Goal: Task Accomplishment & Management: Complete application form

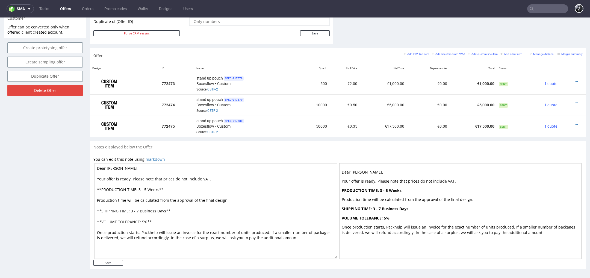
scroll to position [2, 0]
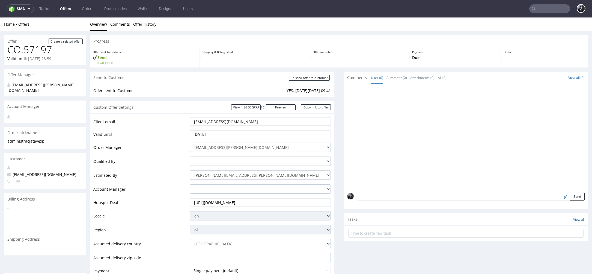
click at [72, 13] on ul "Tasks Offers Orders Promo codes Wallet Designs Users" at bounding box center [116, 8] width 164 height 9
click at [69, 11] on link "Offers" at bounding box center [65, 8] width 17 height 9
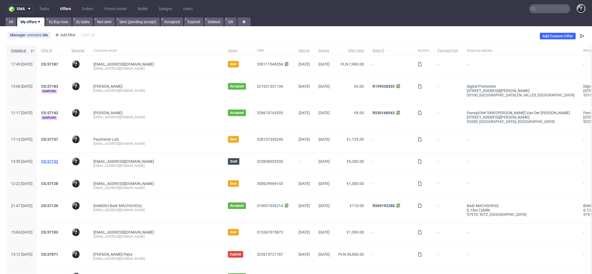
click at [58, 161] on link "CO.57132" at bounding box center [49, 161] width 17 height 4
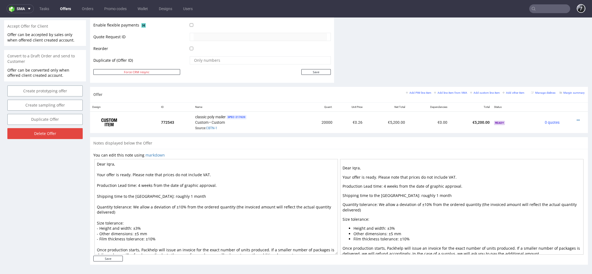
click at [188, 194] on textarea "Dear Iqra, Your offer is ready. Please note that prices do not include VAT. Pro…" at bounding box center [216, 207] width 244 height 96
type textarea "Dear Iqra, Your offer is ready. Please note that prices do not include VAT. Pro…"
click at [81, 202] on div "Offer Create a related offer CO.57132 Valid until: October 17, 2025 23:59 Offer…" at bounding box center [45, 26] width 82 height 486
click at [229, 195] on textarea "Dear Iqra, Your offer is ready. Please note that prices do not include VAT. Pro…" at bounding box center [216, 207] width 244 height 96
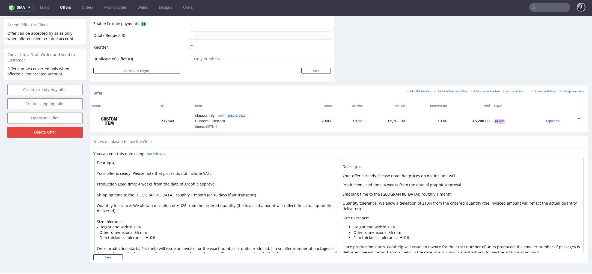
scroll to position [5, 0]
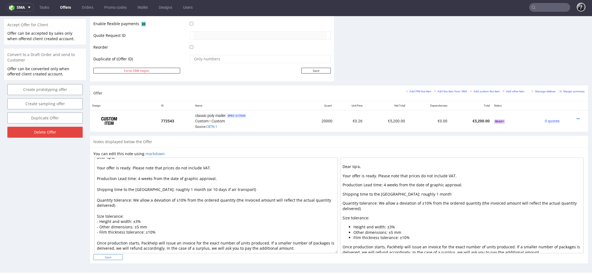
click at [115, 257] on input "Save" at bounding box center [107, 257] width 29 height 6
type input "In progress..."
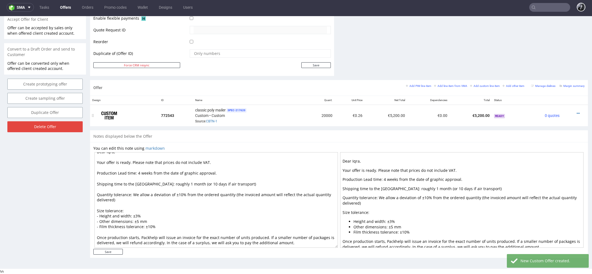
click at [569, 111] on div at bounding box center [573, 113] width 19 height 5
click at [577, 111] on icon at bounding box center [578, 113] width 3 height 4
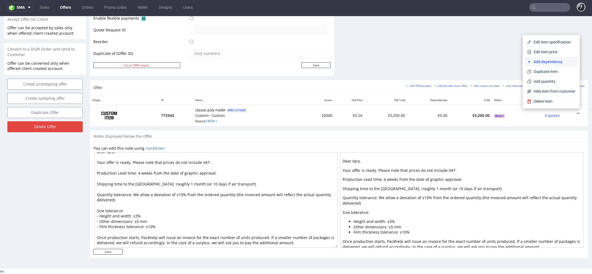
click at [553, 64] on span "Add dependency" at bounding box center [554, 61] width 44 height 5
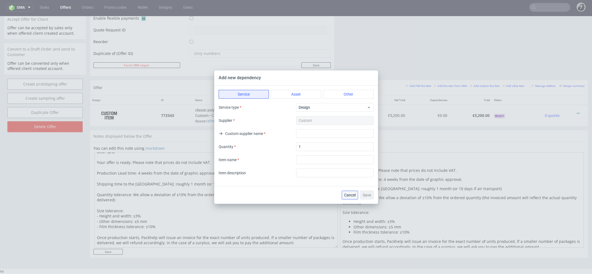
click at [352, 196] on span "Cancel" at bounding box center [349, 195] width 11 height 4
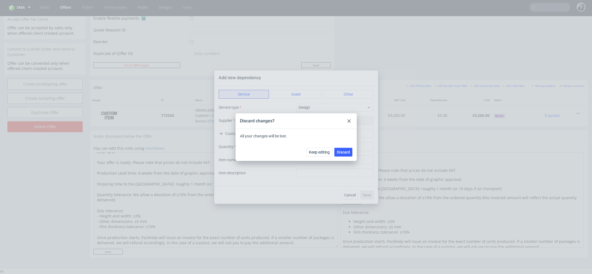
click at [347, 120] on div at bounding box center [349, 121] width 7 height 7
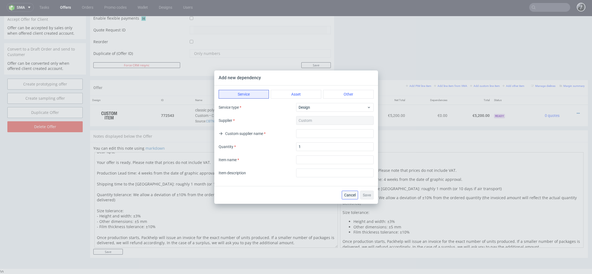
click at [351, 191] on button "Cancel" at bounding box center [350, 195] width 16 height 9
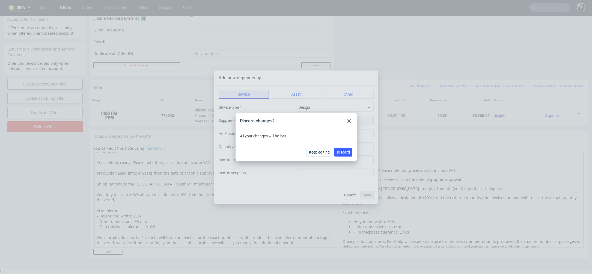
click at [351, 118] on div at bounding box center [349, 121] width 7 height 7
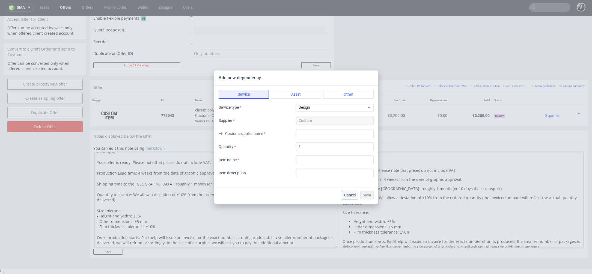
click at [349, 195] on span "Cancel" at bounding box center [349, 195] width 11 height 4
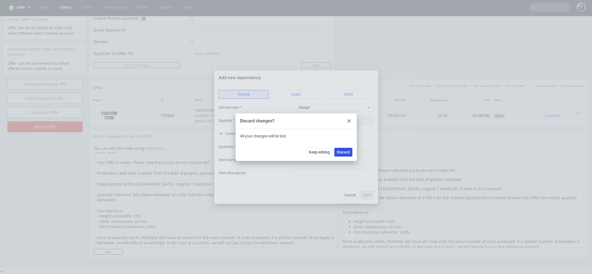
click at [343, 155] on button "Discard" at bounding box center [343, 152] width 18 height 9
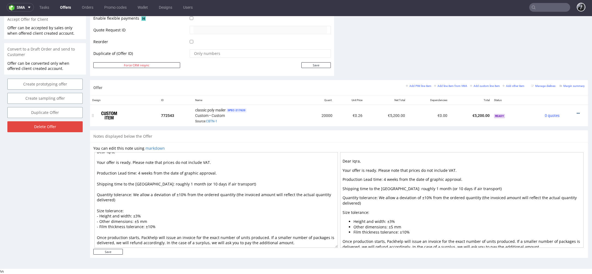
click at [573, 111] on div at bounding box center [573, 113] width 19 height 5
click at [577, 112] on icon at bounding box center [578, 113] width 3 height 4
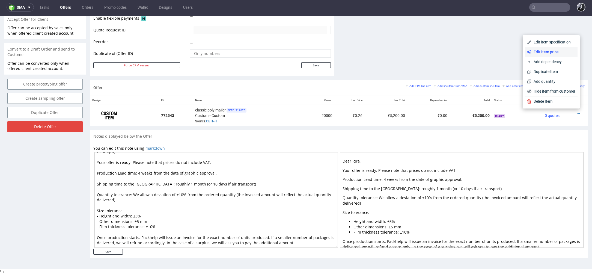
click at [548, 55] on li "Edit item price" at bounding box center [551, 52] width 53 height 10
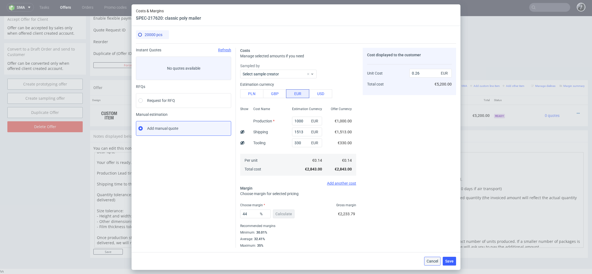
click at [429, 260] on span "Cancel" at bounding box center [432, 261] width 11 height 4
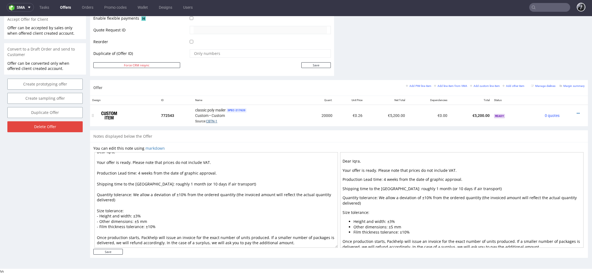
click at [214, 119] on link "CBTN-1" at bounding box center [211, 121] width 11 height 4
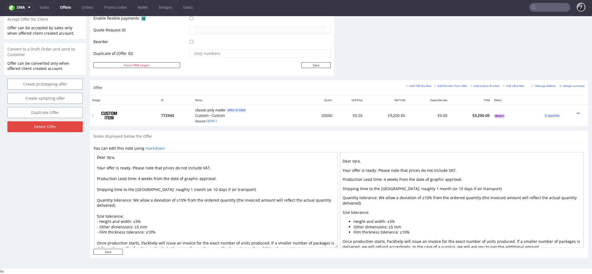
click at [577, 111] on icon at bounding box center [578, 113] width 3 height 4
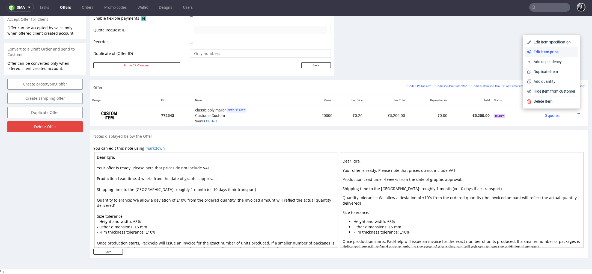
click at [552, 53] on span "Edit item price" at bounding box center [554, 51] width 44 height 5
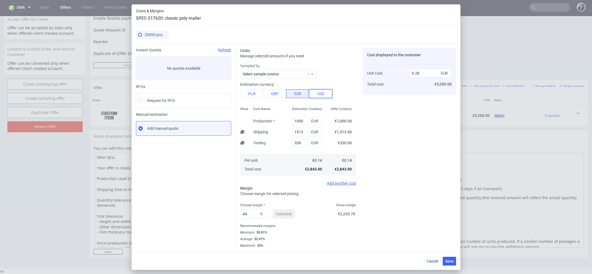
click at [321, 96] on button "USD" at bounding box center [320, 93] width 23 height 9
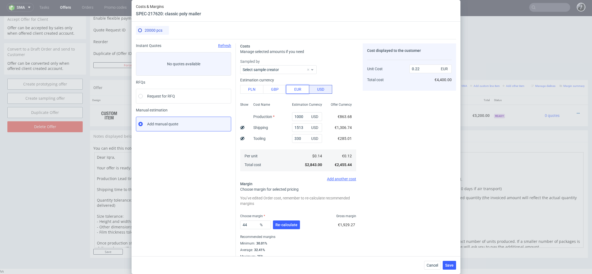
click at [300, 92] on button "EUR" at bounding box center [297, 89] width 23 height 9
click at [312, 92] on button "USD" at bounding box center [320, 89] width 23 height 9
click at [300, 91] on button "EUR" at bounding box center [297, 89] width 23 height 9
type input "0.26"
click at [408, 51] on span "Cost displayed to the customer" at bounding box center [394, 50] width 54 height 4
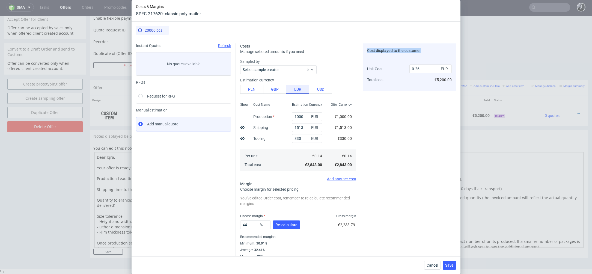
drag, startPoint x: 424, startPoint y: 51, endPoint x: 366, endPoint y: 49, distance: 58.2
click at [366, 49] on div "Cost displayed to the customer Unit Cost Total cost 0.26 EUR €5,200.00" at bounding box center [409, 66] width 93 height 47
copy span "Cost displayed to the customer"
click at [402, 123] on div "Cost displayed to the customer Unit Cost Total cost 0.26 EUR €5,200.00" at bounding box center [409, 150] width 93 height 215
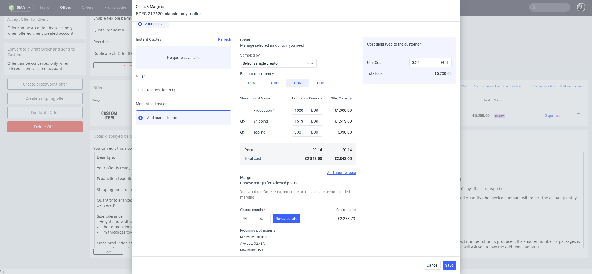
click at [447, 62] on span "EUR" at bounding box center [445, 63] width 11 height 8
click at [446, 79] on div "0.26 EUR €5,200.00" at bounding box center [431, 65] width 42 height 29
click at [431, 266] on span "Cancel" at bounding box center [432, 265] width 11 height 4
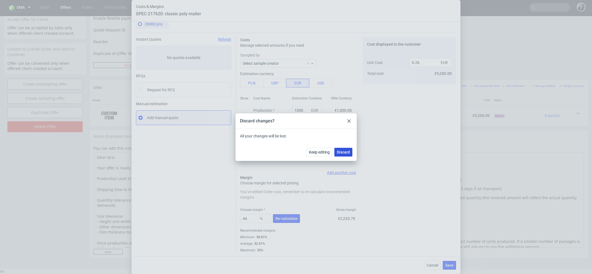
click at [339, 153] on span "Discard" at bounding box center [343, 152] width 13 height 4
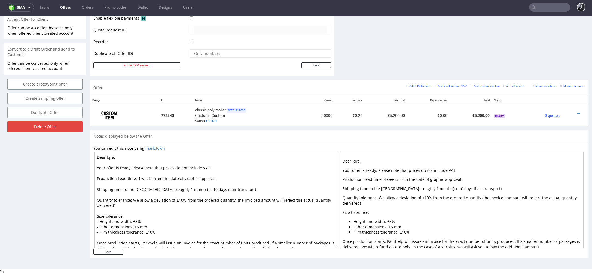
click at [63, 7] on link "Offers" at bounding box center [65, 7] width 17 height 9
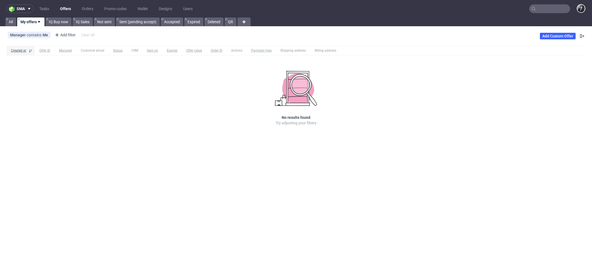
click at [67, 9] on link "Offers" at bounding box center [65, 8] width 17 height 9
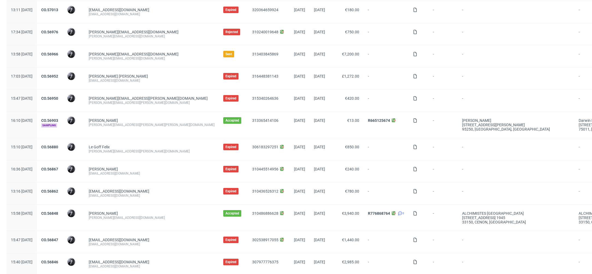
scroll to position [341, 0]
click at [58, 145] on link "CO.56880" at bounding box center [49, 147] width 17 height 4
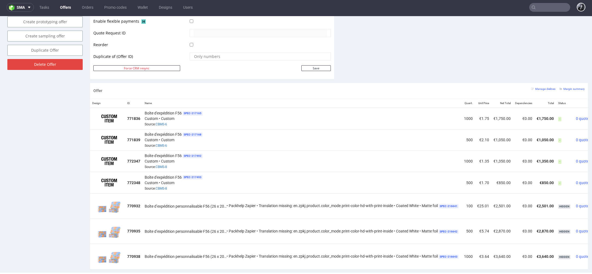
scroll to position [269, 0]
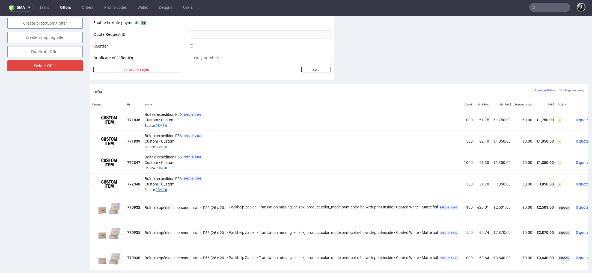
click at [163, 188] on link "CBMS-8" at bounding box center [161, 190] width 11 height 4
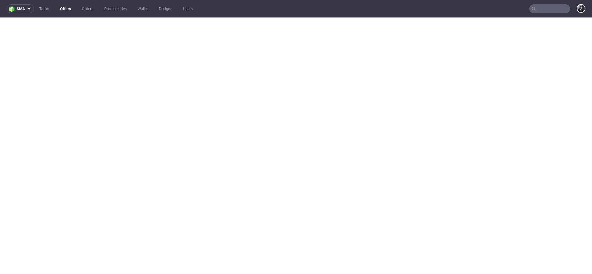
click at [64, 9] on link "Offers" at bounding box center [65, 8] width 17 height 9
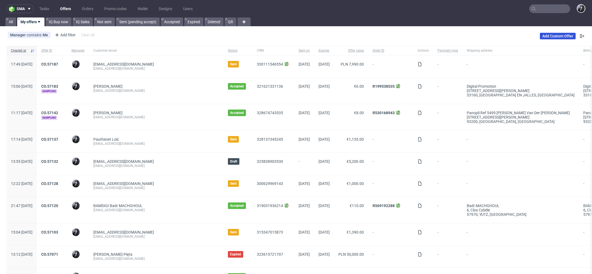
click at [554, 37] on link "Add Custom Offer" at bounding box center [558, 36] width 36 height 7
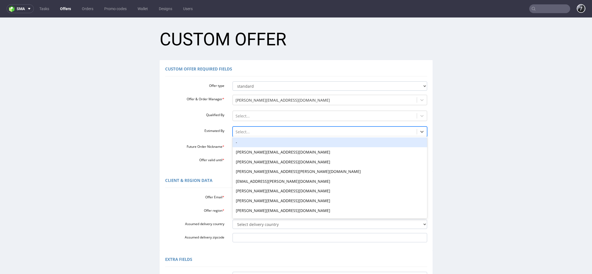
click at [278, 127] on div "Select..." at bounding box center [330, 131] width 195 height 10
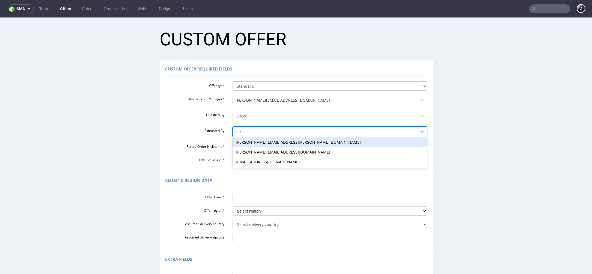
type input "sebas"
click at [276, 142] on div "[PERSON_NAME][EMAIL_ADDRESS][DOMAIN_NAME]" at bounding box center [330, 142] width 195 height 10
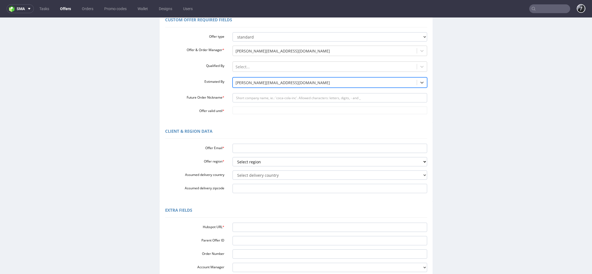
scroll to position [69, 0]
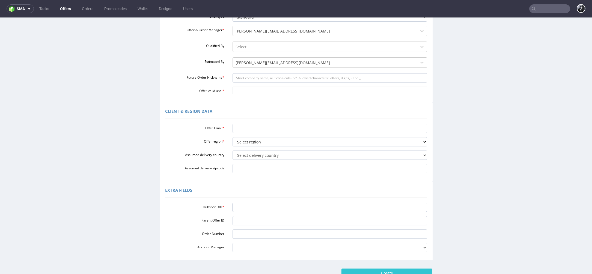
click at [263, 203] on input "Hubspot URL *" at bounding box center [330, 207] width 195 height 9
paste input "https://app-eu1.hubspot.com/contacts/25600958/record/0-3/310111840476/"
type input "https://app-eu1.hubspot.com/contacts/25600958/record/0-3/310111840476/"
click at [259, 79] on input "Future Order Nickname *" at bounding box center [330, 77] width 195 height 9
paste input "samuelwristbuddyscom"
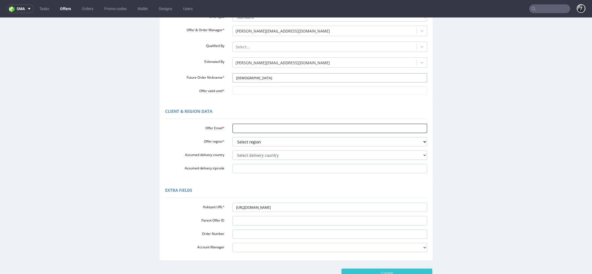
type input "samuelwristbuddyscom"
click at [258, 127] on input "Offer Email *" at bounding box center [330, 128] width 195 height 9
paste input "samuel@wristbuddys.com"
type input "samuel@wristbuddys.com"
click at [276, 140] on select "Select region eu gb de pl cz fr it es" at bounding box center [330, 141] width 195 height 9
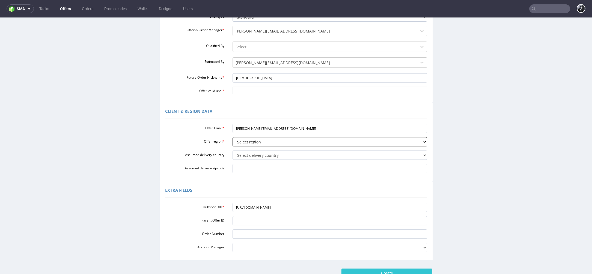
select select "eu"
click at [233, 137] on select "Select region eu gb de pl cz fr it es" at bounding box center [330, 141] width 195 height 9
click at [278, 153] on select "Select delivery country Andorra Afghanistan Anguilla Albania Armenia Antarctica…" at bounding box center [330, 154] width 195 height 9
select select "196"
click at [233, 150] on select "Select delivery country Andorra Afghanistan Anguilla Albania Armenia Antarctica…" at bounding box center [330, 154] width 195 height 9
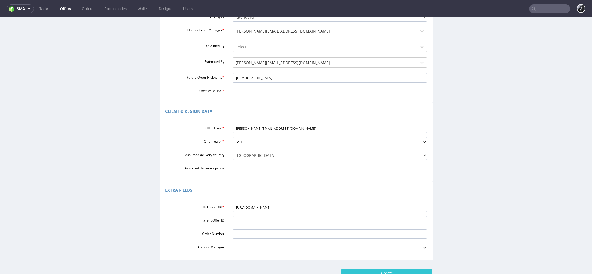
click at [264, 190] on div "Extra Fields" at bounding box center [296, 191] width 262 height 13
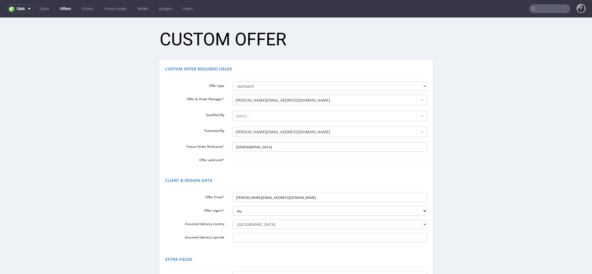
scroll to position [108, 0]
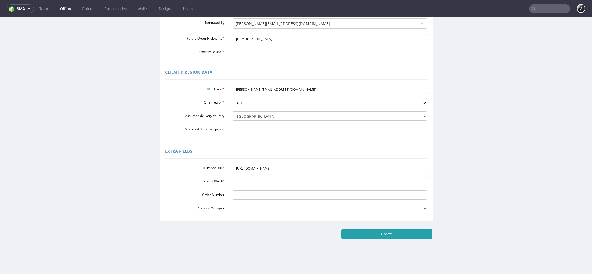
click at [370, 233] on input "Create" at bounding box center [387, 233] width 91 height 9
type input "Please wait..."
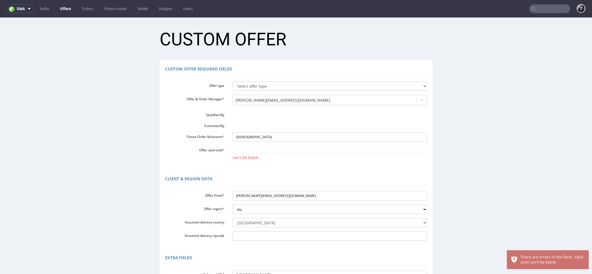
scroll to position [0, 0]
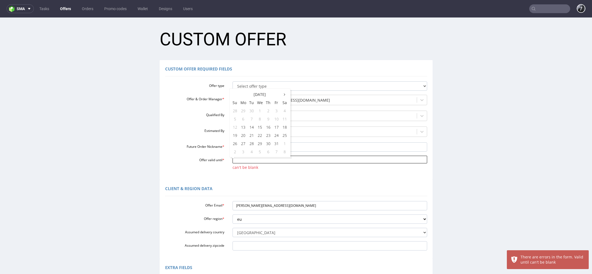
click at [276, 160] on input "Offer valid until *" at bounding box center [330, 160] width 195 height 8
click at [275, 144] on td "31" at bounding box center [277, 143] width 8 height 8
type input "2025-10-31"
click at [283, 186] on div "Client & Region data" at bounding box center [296, 189] width 262 height 13
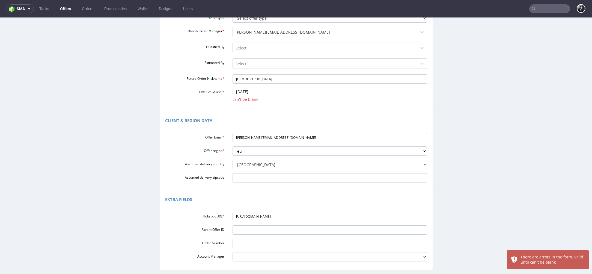
scroll to position [122, 0]
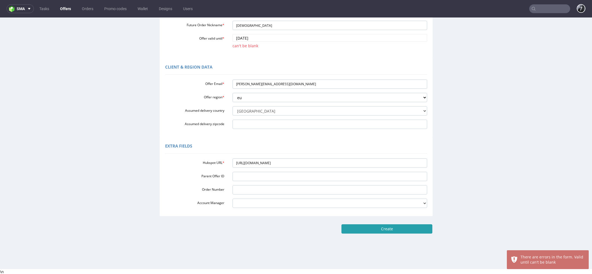
click at [366, 226] on input "Create" at bounding box center [387, 228] width 91 height 9
type input "Please wait..."
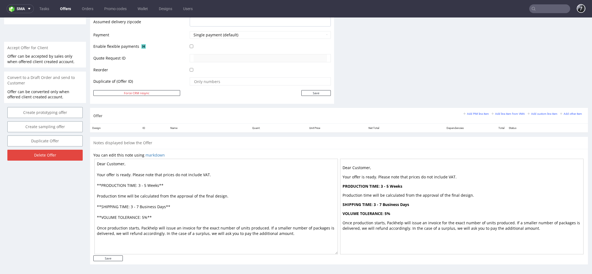
scroll to position [2, 0]
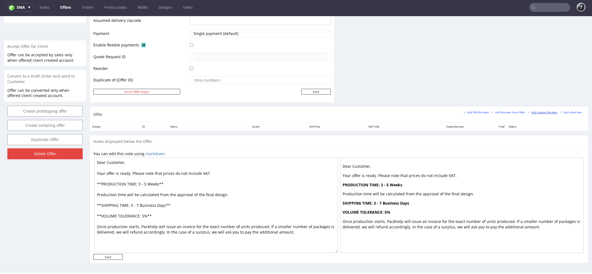
click at [544, 111] on small "Add custom line item" at bounding box center [543, 112] width 30 height 3
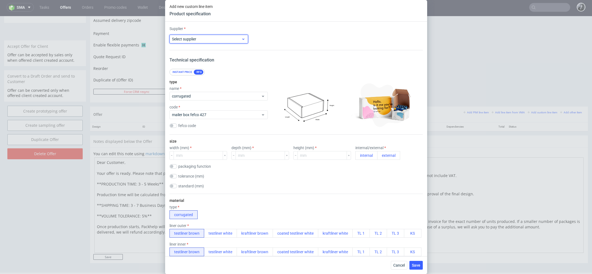
click at [232, 35] on div "Select supplier" at bounding box center [209, 39] width 79 height 9
type input "C"
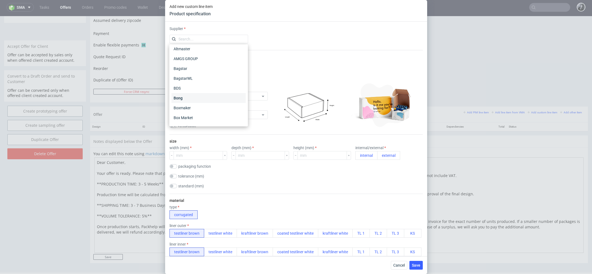
click at [220, 97] on div "Bong" at bounding box center [208, 98] width 74 height 10
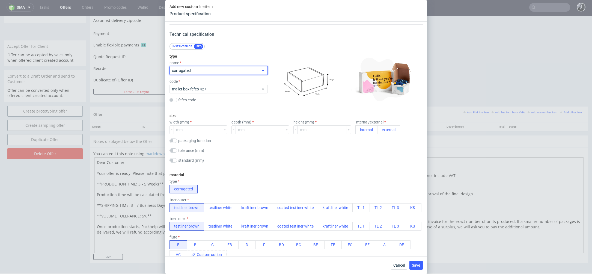
click at [244, 71] on span "corrugated" at bounding box center [216, 70] width 89 height 5
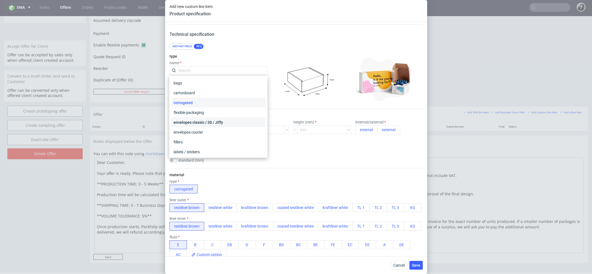
click at [237, 123] on div "envelopes classic / 3D / Jiffy" at bounding box center [218, 122] width 94 height 10
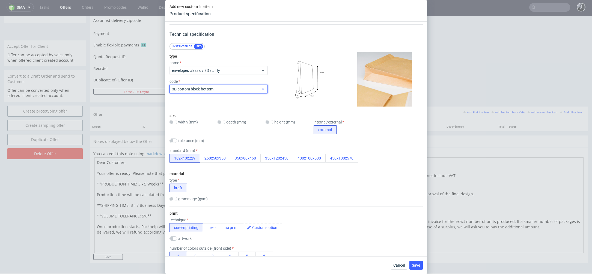
click at [236, 92] on div "3D bottom block-bottom" at bounding box center [219, 89] width 98 height 9
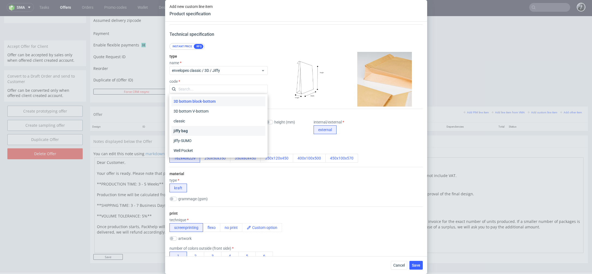
click at [230, 128] on div "jiffy bag" at bounding box center [218, 131] width 94 height 10
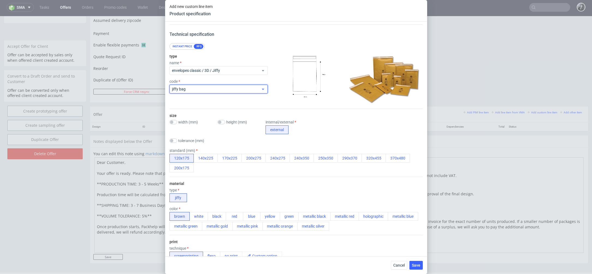
click at [233, 87] on span "jiffy bag" at bounding box center [216, 88] width 89 height 5
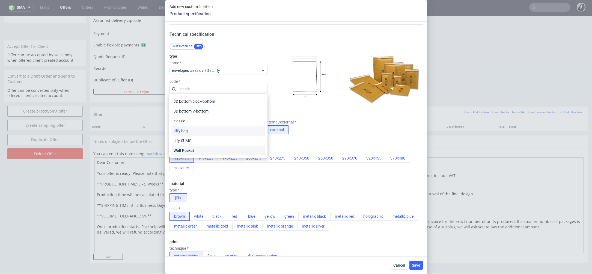
click at [223, 149] on div "Well Pocket" at bounding box center [218, 151] width 94 height 10
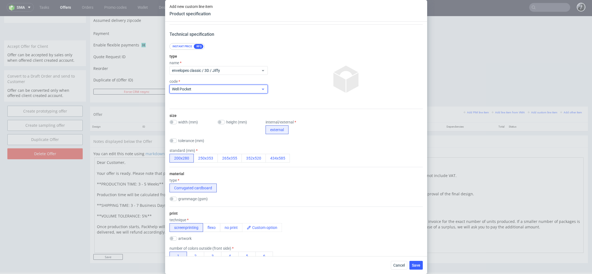
click at [230, 90] on span "Well Pocket" at bounding box center [216, 88] width 89 height 5
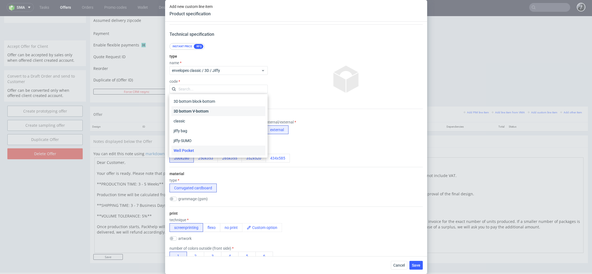
click at [226, 107] on div "3D bottom V-bottom" at bounding box center [218, 111] width 94 height 10
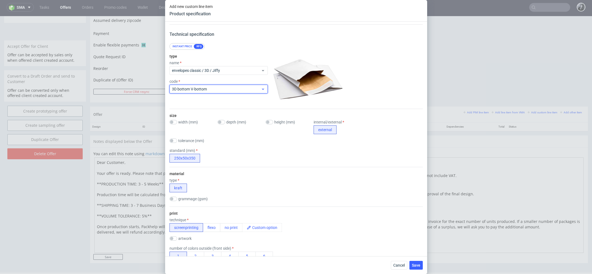
click at [234, 92] on div "3D bottom V-bottom" at bounding box center [219, 89] width 98 height 9
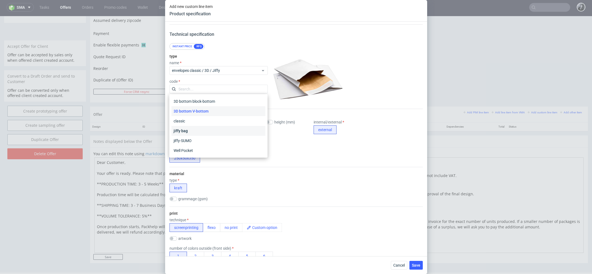
click at [226, 130] on div "jiffy bag" at bounding box center [218, 131] width 94 height 10
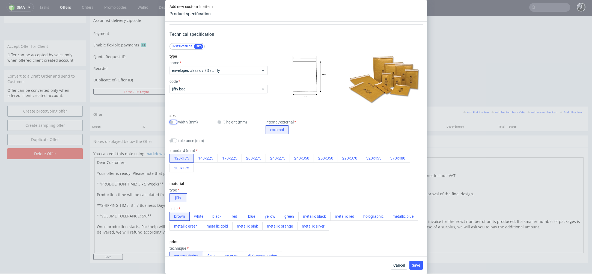
click at [173, 123] on input "checkbox" at bounding box center [174, 122] width 8 height 4
checkbox input "true"
click at [184, 129] on input "number" at bounding box center [198, 129] width 49 height 9
click at [232, 119] on div "size width (mm) 250 height (mm) internal/external external tolerance (mm) stand…" at bounding box center [296, 143] width 253 height 68
click at [195, 130] on input "250" at bounding box center [198, 129] width 49 height 9
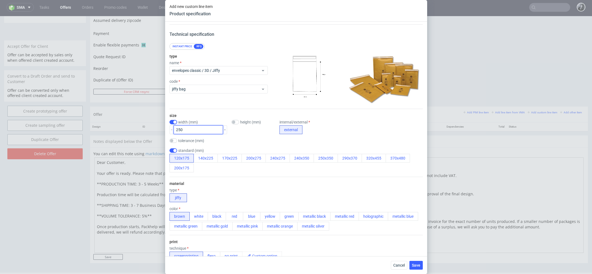
drag, startPoint x: 195, startPoint y: 130, endPoint x: 167, endPoint y: 130, distance: 28.4
click at [167, 130] on div "Supplier Bong Technical specification Instant price RFQ type name envelopes cla…" at bounding box center [296, 139] width 262 height 235
type input "150"
click at [232, 120] on input "checkbox" at bounding box center [236, 122] width 8 height 4
checkbox input "true"
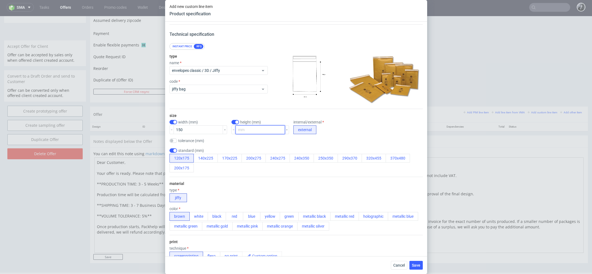
click at [240, 134] on input "number" at bounding box center [260, 129] width 49 height 9
type input "250"
click at [172, 150] on input "checkbox" at bounding box center [174, 150] width 8 height 4
checkbox input "false"
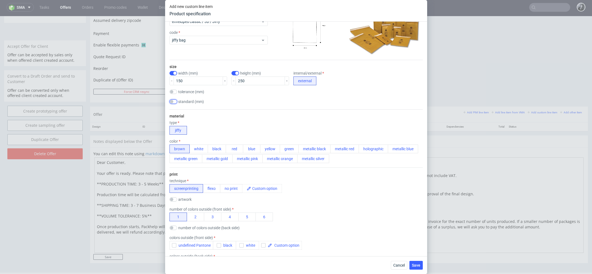
scroll to position [81, 0]
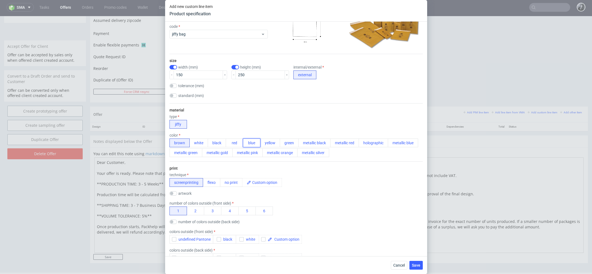
click at [246, 146] on button "blue" at bounding box center [251, 142] width 17 height 9
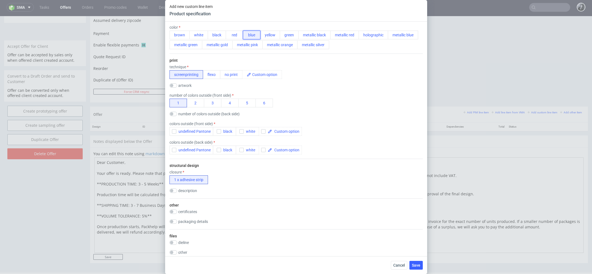
scroll to position [187, 0]
click at [173, 115] on input "checkbox" at bounding box center [174, 115] width 8 height 4
checkbox input "true"
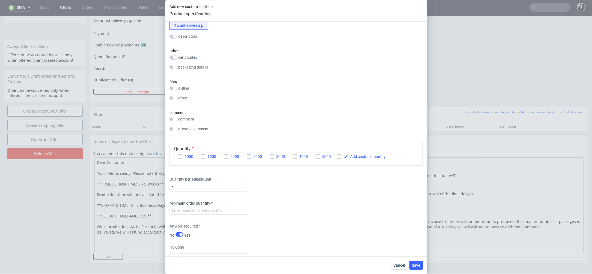
scroll to position [351, 0]
click at [359, 158] on span at bounding box center [367, 157] width 38 height 4
checkbox input "true"
click at [335, 183] on div "Quantity per sellable unit 1" at bounding box center [296, 184] width 253 height 22
click at [215, 206] on input "number" at bounding box center [209, 210] width 79 height 9
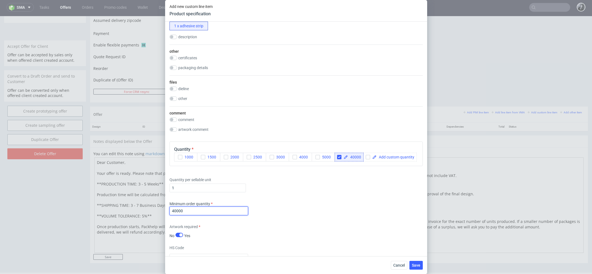
type input "40000"
click at [283, 203] on div "Minimum order quantity 40000" at bounding box center [296, 209] width 253 height 16
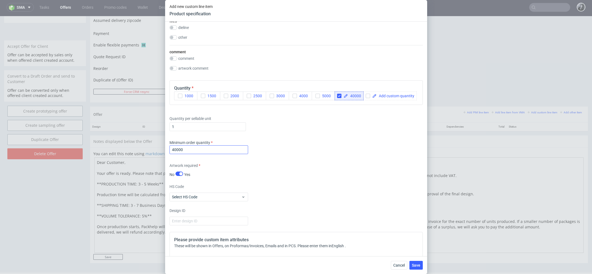
scroll to position [412, 0]
click at [180, 171] on input "checkbox" at bounding box center [180, 173] width 8 height 4
click at [179, 173] on input "checkbox" at bounding box center [180, 173] width 8 height 4
checkbox input "true"
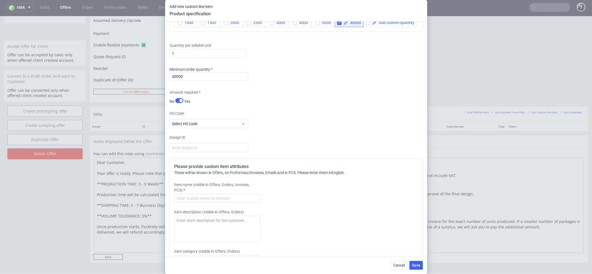
scroll to position [486, 0]
click at [232, 120] on span "Select HS Code" at bounding box center [207, 122] width 70 height 5
type input "j"
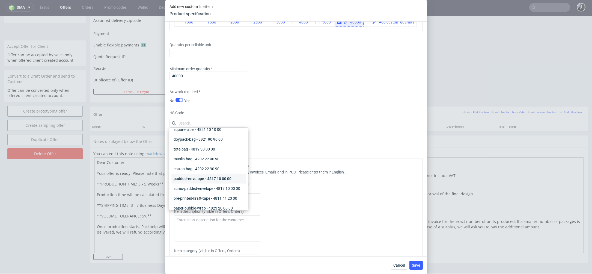
scroll to position [339, 0]
click at [218, 180] on div "padded-envelope - 4817 10 00 00" at bounding box center [208, 180] width 74 height 10
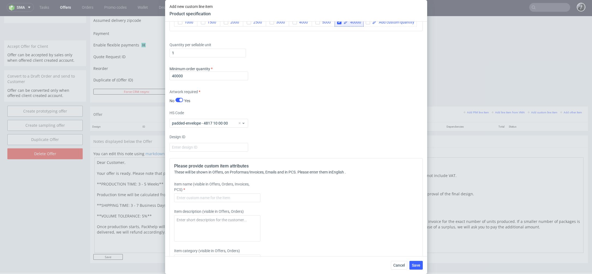
click at [275, 127] on div "Supplier Bong Technical specification Instant price RFQ type name envelopes cla…" at bounding box center [296, 139] width 262 height 235
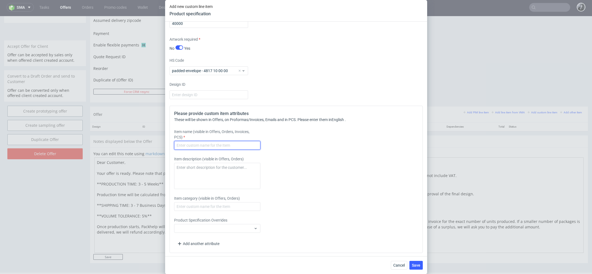
click at [230, 145] on input "text" at bounding box center [217, 145] width 86 height 9
click at [267, 120] on div "These will be shown in Offers, on Proformas/Invoices, Emails and in PCS. Please…" at bounding box center [296, 119] width 244 height 5
click at [241, 139] on div "Item name (visible in Offers, Orders, Invoices, PCS)" at bounding box center [264, 139] width 181 height 21
click at [239, 145] on input "text" at bounding box center [217, 145] width 86 height 9
drag, startPoint x: 218, startPoint y: 143, endPoint x: 140, endPoint y: 143, distance: 78.1
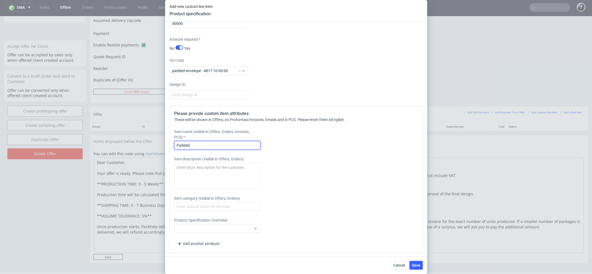
click at [140, 143] on div "Add new custom line item Product specification Supplier Bong Technical specific…" at bounding box center [296, 137] width 592 height 274
type input "Navy Blue Jiffy Enveloppe"
click at [296, 165] on div "Item description (visible in Offers, Orders)" at bounding box center [264, 172] width 181 height 33
click at [244, 172] on textarea at bounding box center [217, 176] width 86 height 26
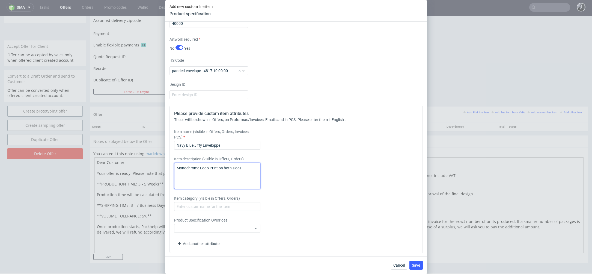
click at [203, 169] on textarea "Monochrome Logo Print on both sides" at bounding box center [217, 176] width 86 height 26
click at [210, 167] on textarea "Monochrome logo Print on both sides" at bounding box center [217, 176] width 86 height 26
click at [244, 166] on textarea "Monochrome logo print on both sides" at bounding box center [217, 176] width 86 height 26
type textarea "Monochrome logo print on both sides Mat finish"
click at [226, 146] on input "Navy Blue Jiffy Enveloppe" at bounding box center [217, 145] width 86 height 9
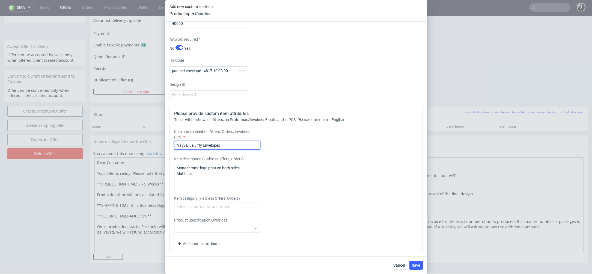
type input "Navy Blue Jiffy Envelopes"
click at [279, 163] on div "Item description (visible in Offers, Orders) Monochrome logo print on both side…" at bounding box center [264, 172] width 181 height 33
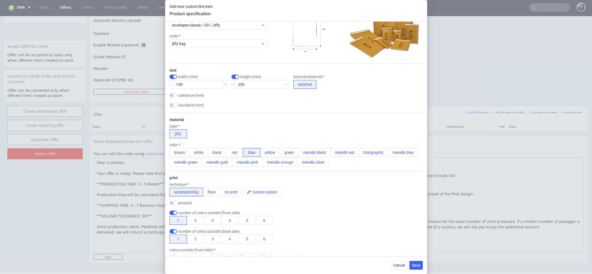
scroll to position [0, 0]
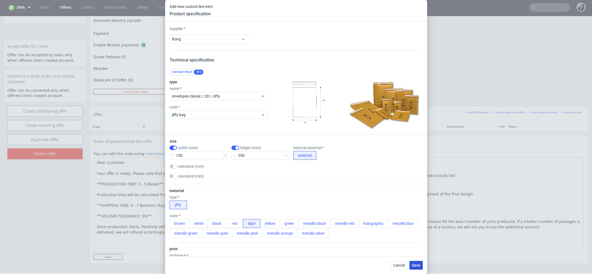
click at [421, 265] on button "Save" at bounding box center [416, 265] width 13 height 9
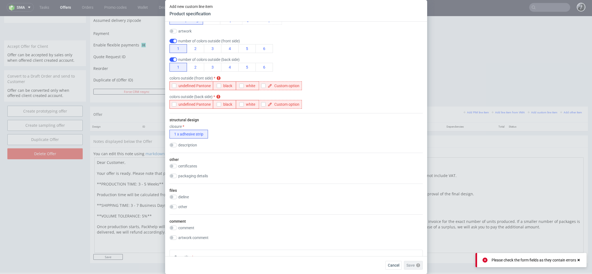
scroll to position [242, 0]
click at [170, 86] on button "undefined Pantone" at bounding box center [192, 86] width 44 height 9
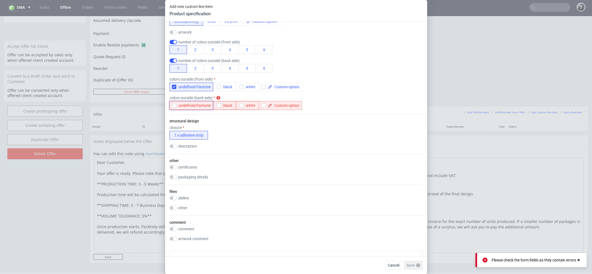
click at [174, 106] on use "button" at bounding box center [174, 106] width 2 height 2
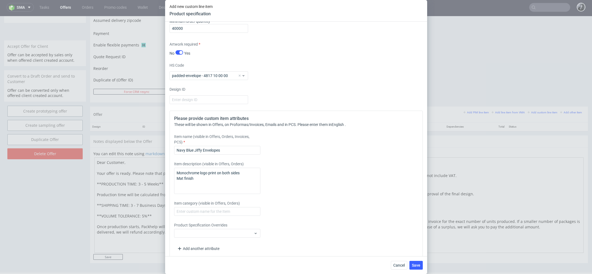
scroll to position [538, 0]
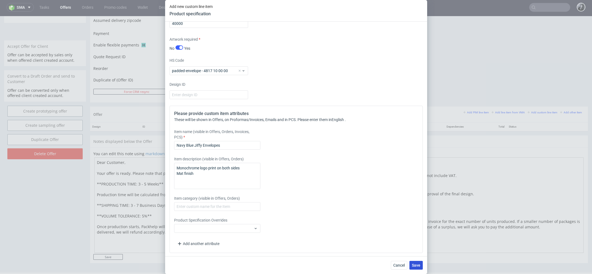
click at [415, 263] on span "Save" at bounding box center [416, 265] width 8 height 4
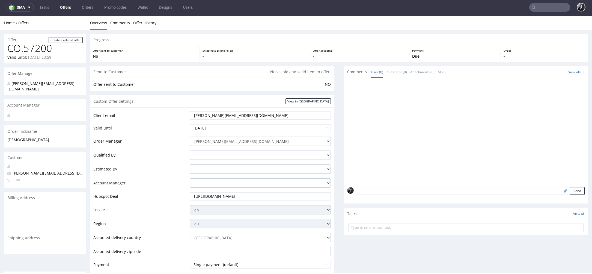
scroll to position [249, 0]
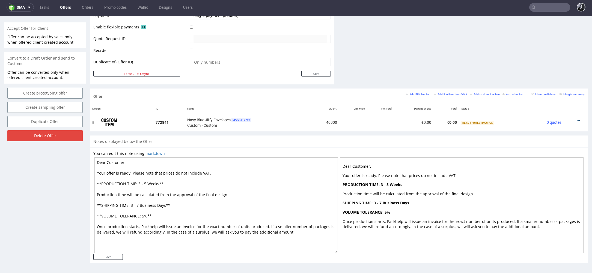
click at [577, 120] on icon at bounding box center [578, 121] width 3 height 4
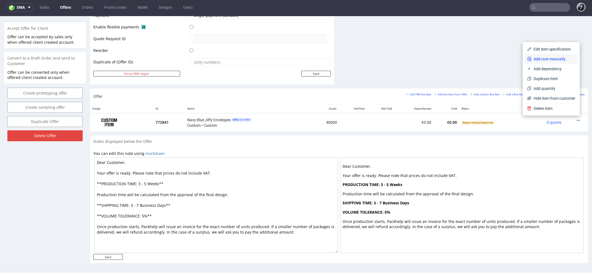
click at [543, 61] on span "Add cost manually" at bounding box center [554, 58] width 44 height 5
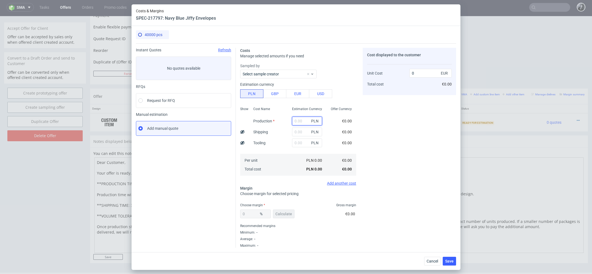
click at [301, 119] on input "text" at bounding box center [307, 121] width 30 height 9
type input "1440"
type input "0.01"
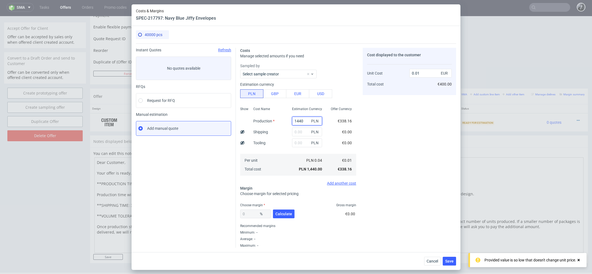
type input "1440"
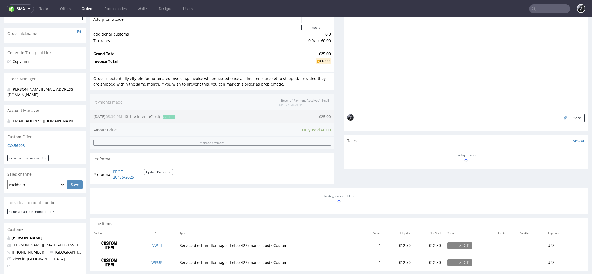
scroll to position [78, 0]
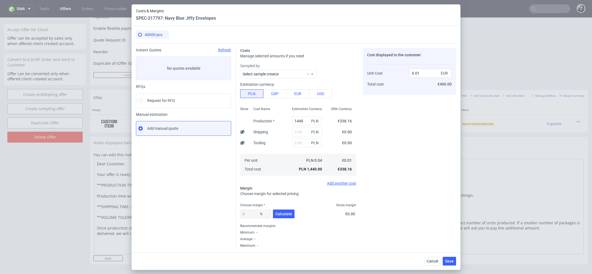
scroll to position [2, 0]
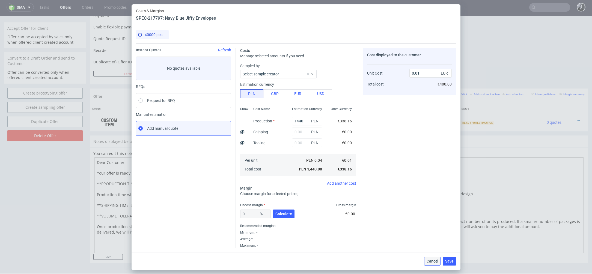
click at [433, 259] on span "Cancel" at bounding box center [432, 261] width 11 height 4
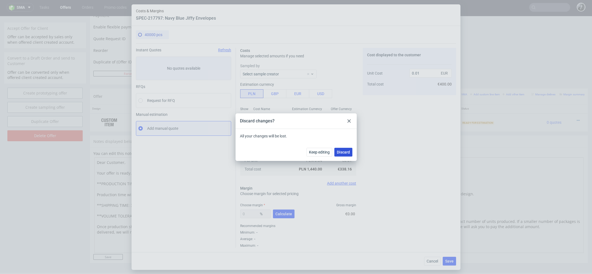
click at [344, 153] on span "Discard" at bounding box center [343, 152] width 13 height 4
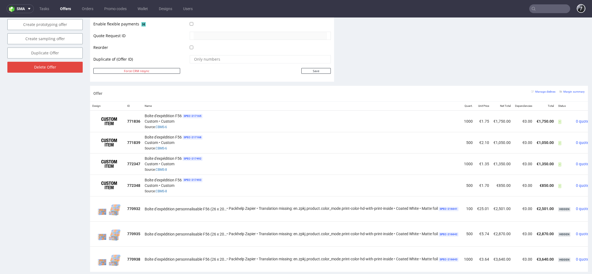
scroll to position [2, 0]
